Goal: Task Accomplishment & Management: Complete application form

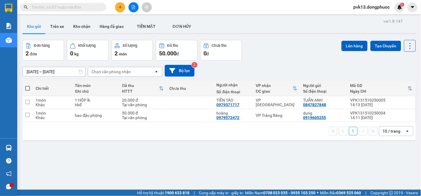
drag, startPoint x: 31, startPoint y: 22, endPoint x: 31, endPoint y: 25, distance: 3.2
click at [31, 22] on button "Kho gửi" at bounding box center [33, 27] width 23 height 14
click at [168, 98] on td at bounding box center [189, 102] width 47 height 13
checkbox input "true"
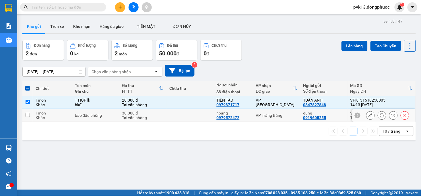
click at [170, 115] on td at bounding box center [189, 115] width 47 height 13
checkbox input "true"
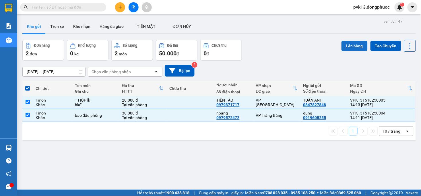
click at [350, 42] on button "Lên hàng" at bounding box center [355, 46] width 26 height 10
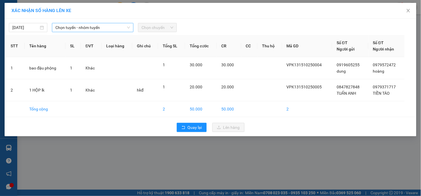
click at [71, 30] on span "Chọn tuyến - nhóm tuyến" at bounding box center [92, 27] width 75 height 9
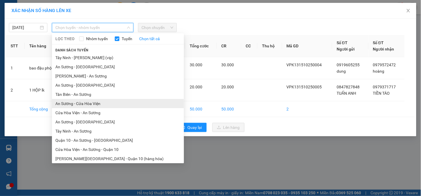
scroll to position [21, 0]
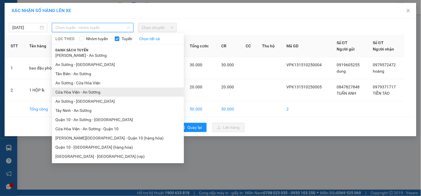
click at [83, 95] on li "Cửa Hòa Viện - An Sương" at bounding box center [118, 92] width 132 height 9
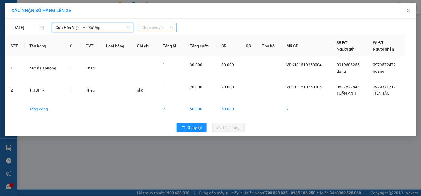
click at [144, 30] on span "Chọn chuyến" at bounding box center [157, 27] width 32 height 9
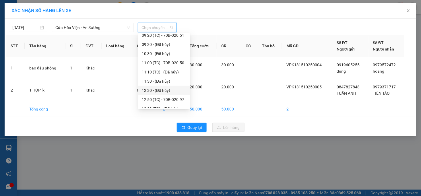
scroll to position [193, 0]
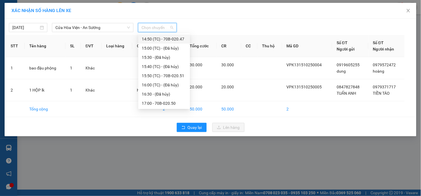
click at [170, 38] on div "14:50 (TC) - 70B-020.47" at bounding box center [164, 39] width 45 height 6
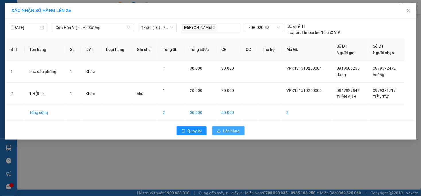
click at [227, 130] on span "Lên hàng" at bounding box center [231, 131] width 17 height 6
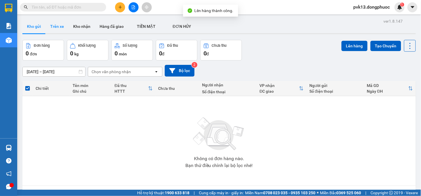
click at [55, 28] on button "Trên xe" at bounding box center [57, 27] width 23 height 14
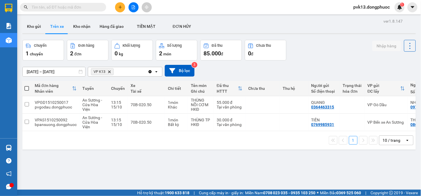
scroll to position [0, 3]
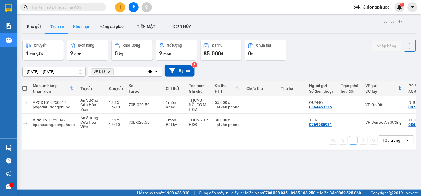
click at [77, 28] on button "Kho nhận" at bounding box center [82, 27] width 26 height 14
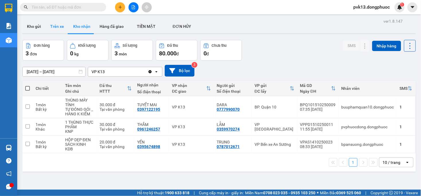
click at [51, 29] on button "Trên xe" at bounding box center [57, 27] width 23 height 14
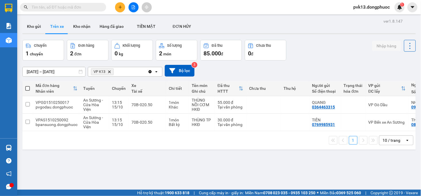
drag, startPoint x: 200, startPoint y: 133, endPoint x: 208, endPoint y: 133, distance: 8.6
click at [208, 133] on div "1 10 / trang open" at bounding box center [218, 140] width 393 height 18
click at [251, 105] on td at bounding box center [263, 105] width 34 height 18
checkbox input "true"
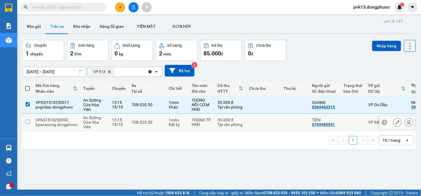
click at [257, 125] on td at bounding box center [263, 123] width 34 height 18
checkbox input "true"
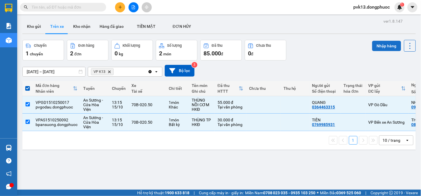
click at [378, 45] on button "Nhập hàng" at bounding box center [386, 46] width 29 height 10
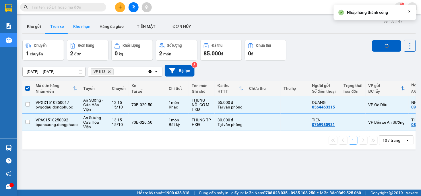
checkbox input "false"
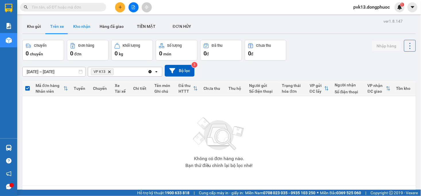
click at [85, 26] on button "Kho nhận" at bounding box center [82, 27] width 26 height 14
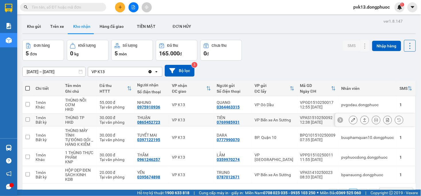
scroll to position [26, 0]
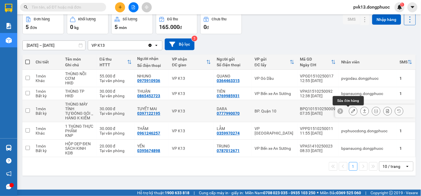
click at [351, 109] on icon at bounding box center [353, 111] width 4 height 4
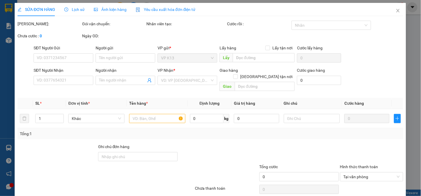
type input "0777990070"
type input "DARA"
type input "0397122195"
type input "TUYẾT MAI"
type input "30.000"
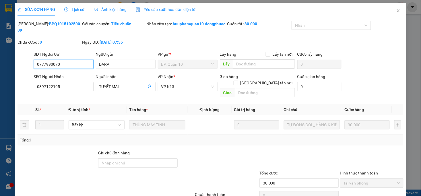
scroll to position [24, 0]
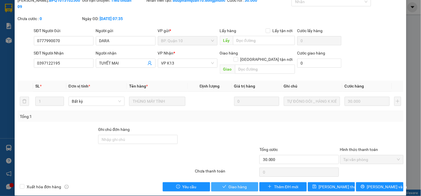
click at [232, 184] on span "Giao hàng" at bounding box center [238, 187] width 18 height 6
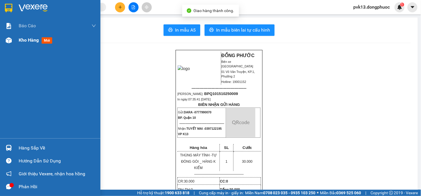
click at [9, 44] on div at bounding box center [9, 40] width 10 height 10
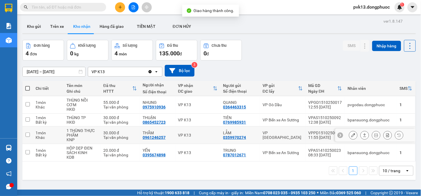
scroll to position [26, 0]
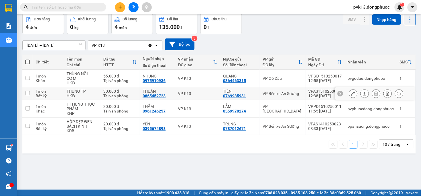
click at [351, 93] on icon at bounding box center [353, 94] width 4 height 4
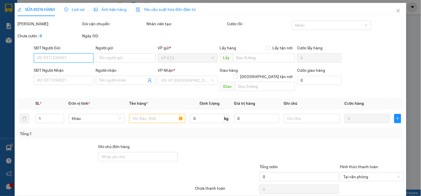
type input "0769985931"
type input "TIÊN"
type input "0865452723"
type input "THUẬN"
type input "30.000"
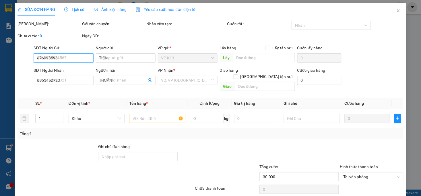
scroll to position [18, 0]
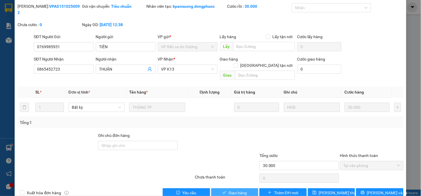
click at [222, 191] on icon "check" at bounding box center [224, 193] width 4 height 4
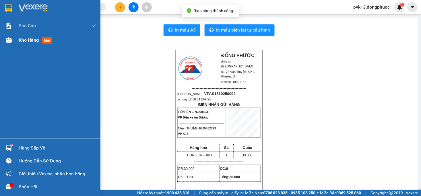
click at [26, 42] on span "Kho hàng" at bounding box center [29, 39] width 20 height 5
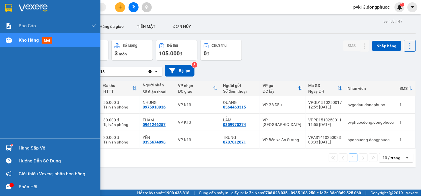
drag, startPoint x: 27, startPoint y: 145, endPoint x: 133, endPoint y: 136, distance: 106.6
click at [27, 145] on div "Hàng sắp về" at bounding box center [57, 148] width 77 height 9
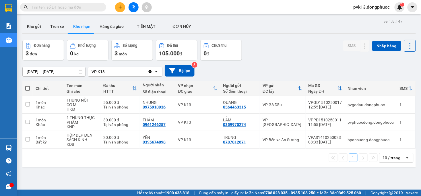
click at [329, 172] on section "Kết quả tìm kiếm ( 0 ) Bộ lọc No Data pvk13.dongphuoc 1 Báo cáo Mẫu 1: Báo cáo …" at bounding box center [210, 98] width 421 height 196
click at [351, 121] on icon at bounding box center [353, 122] width 4 height 4
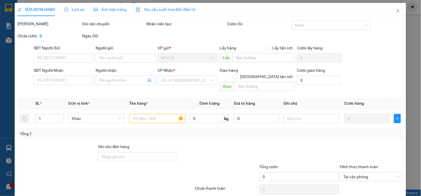
type input "0359970274"
type input "LẪM"
type input "0961246257"
type input "THẮM"
type input "30.000"
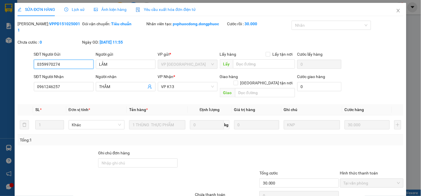
scroll to position [18, 0]
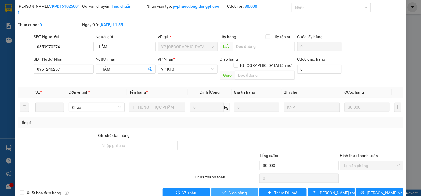
click at [236, 188] on button "Giao hàng" at bounding box center [234, 192] width 47 height 9
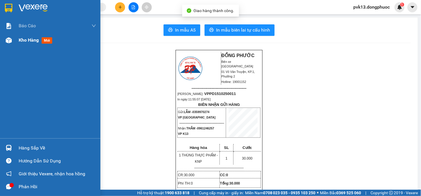
click at [11, 40] on img at bounding box center [9, 40] width 6 height 6
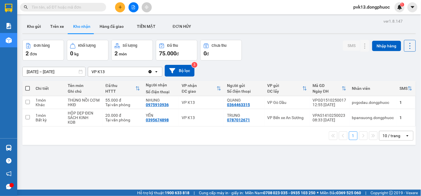
click at [158, 176] on div "ver 1.8.147 Kho gửi Trên xe Kho nhận Hàng đã giao TIỀN MẶT ĐƠN HỦY Đơn hàng 2…" at bounding box center [219, 115] width 398 height 196
click at [36, 24] on button "Kho gửi" at bounding box center [33, 27] width 23 height 14
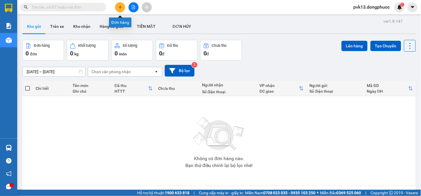
click at [119, 7] on icon "plus" at bounding box center [120, 7] width 3 height 0
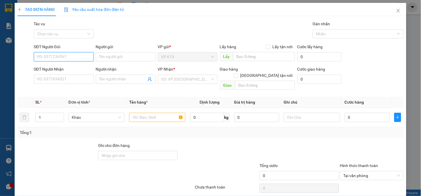
click at [68, 60] on input "SĐT Người Gửi" at bounding box center [64, 56] width 60 height 9
click at [68, 59] on input "SĐT Người Gửi" at bounding box center [64, 56] width 60 height 9
click at [50, 56] on input "SĐT Người Gửi" at bounding box center [64, 56] width 60 height 9
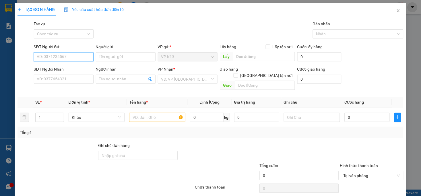
click at [50, 56] on input "SĐT Người Gửi" at bounding box center [64, 56] width 60 height 9
drag, startPoint x: 54, startPoint y: 55, endPoint x: 51, endPoint y: 55, distance: 3.4
click at [52, 55] on input "SĐT Người Gửi" at bounding box center [64, 56] width 60 height 9
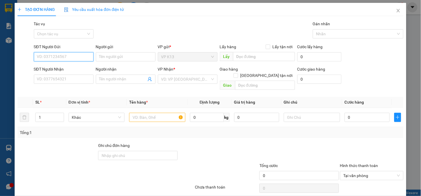
click at [50, 55] on input "SĐT Người Gửi" at bounding box center [64, 56] width 60 height 9
type input "0937577363"
click at [71, 69] on div "0937577363 - trang" at bounding box center [63, 68] width 52 height 6
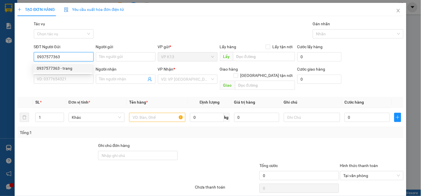
type input "trang"
type input "0865647075"
type input "vinh"
type input "30.000"
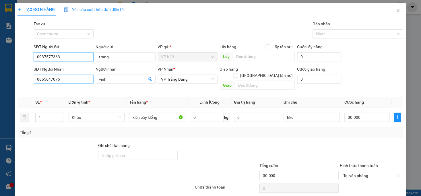
type input "0937577363"
click at [69, 83] on input "0865647075" at bounding box center [64, 79] width 60 height 9
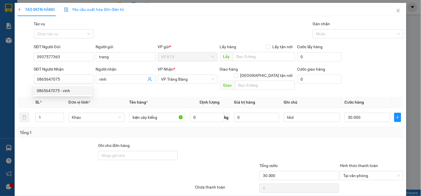
click at [233, 133] on div "Transit Pickup Surcharge Ids Transit Deliver Surcharge Ids Transit Deliver Surc…" at bounding box center [211, 114] width 386 height 187
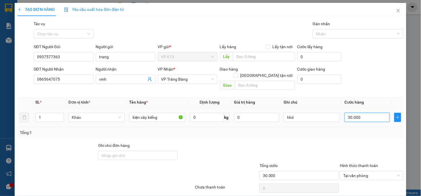
click at [368, 114] on input "30.000" at bounding box center [367, 117] width 45 height 9
type input "2"
type input "20"
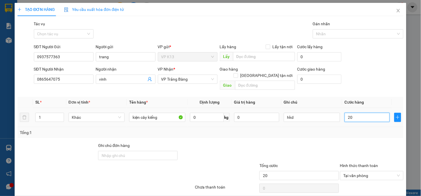
type input "200"
type input "2.000"
type input "20.000"
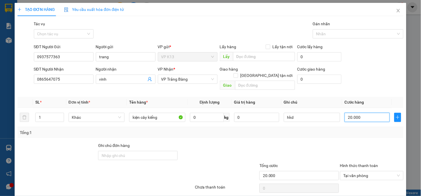
scroll to position [16, 0]
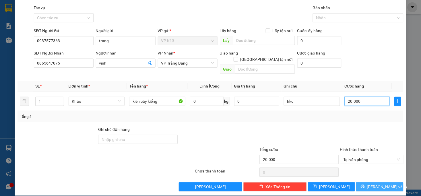
type input "20.000"
click at [376, 184] on span "[PERSON_NAME] và In" at bounding box center [387, 187] width 40 height 6
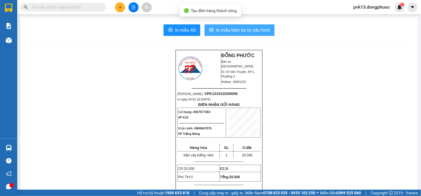
click at [234, 30] on span "In mẫu biên lai tự cấu hình" at bounding box center [243, 29] width 54 height 7
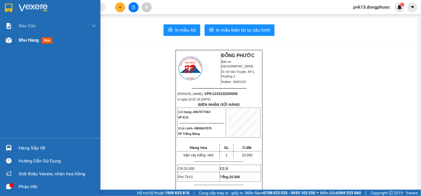
click at [12, 42] on div at bounding box center [9, 40] width 10 height 10
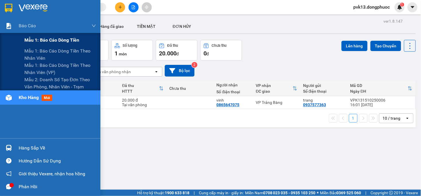
click at [31, 36] on span "Mẫu 1: Báo cáo dòng tiền" at bounding box center [51, 39] width 55 height 7
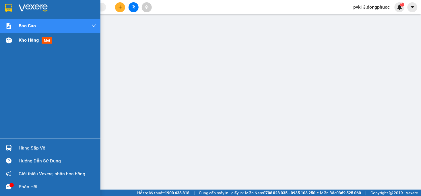
click at [7, 44] on div at bounding box center [9, 40] width 10 height 10
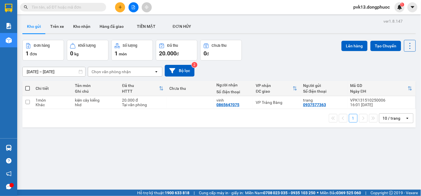
click at [57, 9] on input "text" at bounding box center [66, 7] width 68 height 6
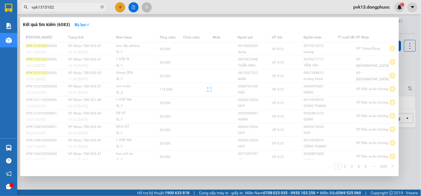
type input "vpk13151025"
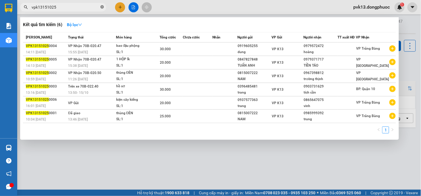
click at [101, 7] on icon "close-circle" at bounding box center [101, 6] width 3 height 3
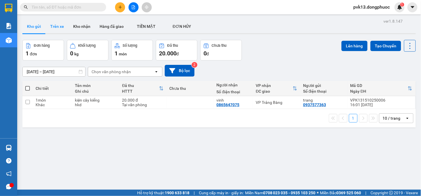
click at [55, 28] on button "Trên xe" at bounding box center [57, 27] width 23 height 14
